Goal: Task Accomplishment & Management: Complete application form

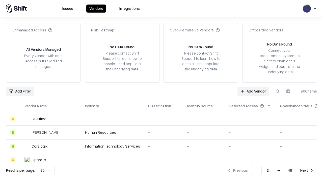
click at [253, 91] on link "Add Vendor" at bounding box center [253, 91] width 32 height 9
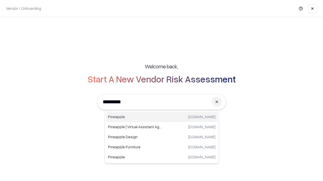
click at [162, 117] on div "Pineapple [DOMAIN_NAME]" at bounding box center [161, 117] width 111 height 10
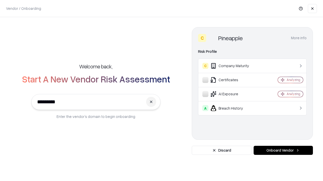
type input "*********"
click at [283, 151] on button "Onboard Vendor" at bounding box center [282, 150] width 59 height 9
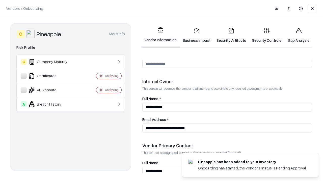
scroll to position [261, 0]
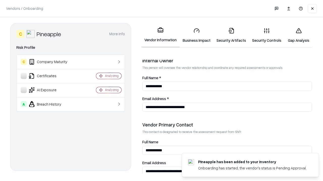
click at [196, 35] on link "Business Impact" at bounding box center [196, 35] width 34 height 23
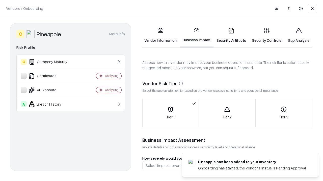
click at [298, 35] on link "Gap Analysis" at bounding box center [298, 35] width 28 height 23
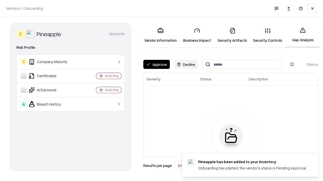
click at [156, 65] on button "Approve" at bounding box center [156, 64] width 26 height 9
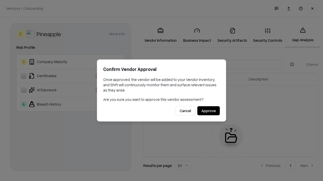
click at [208, 111] on button "Approve" at bounding box center [208, 111] width 22 height 9
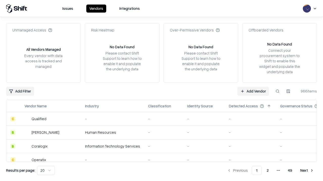
type input "*********"
click at [253, 91] on link "Add Vendor" at bounding box center [253, 91] width 32 height 9
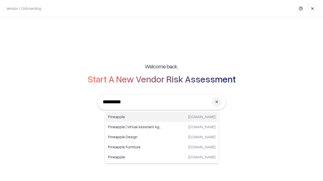
click at [162, 117] on div "Pineapple [DOMAIN_NAME]" at bounding box center [161, 117] width 111 height 10
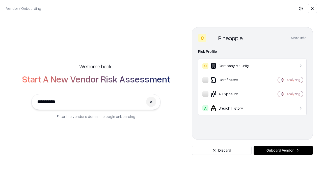
type input "*********"
click at [283, 151] on button "Onboard Vendor" at bounding box center [282, 150] width 59 height 9
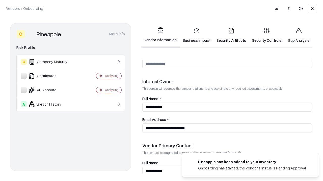
scroll to position [261, 0]
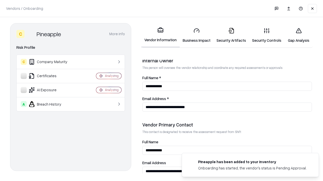
click at [298, 35] on link "Gap Analysis" at bounding box center [298, 35] width 28 height 23
